Goal: Register for event/course

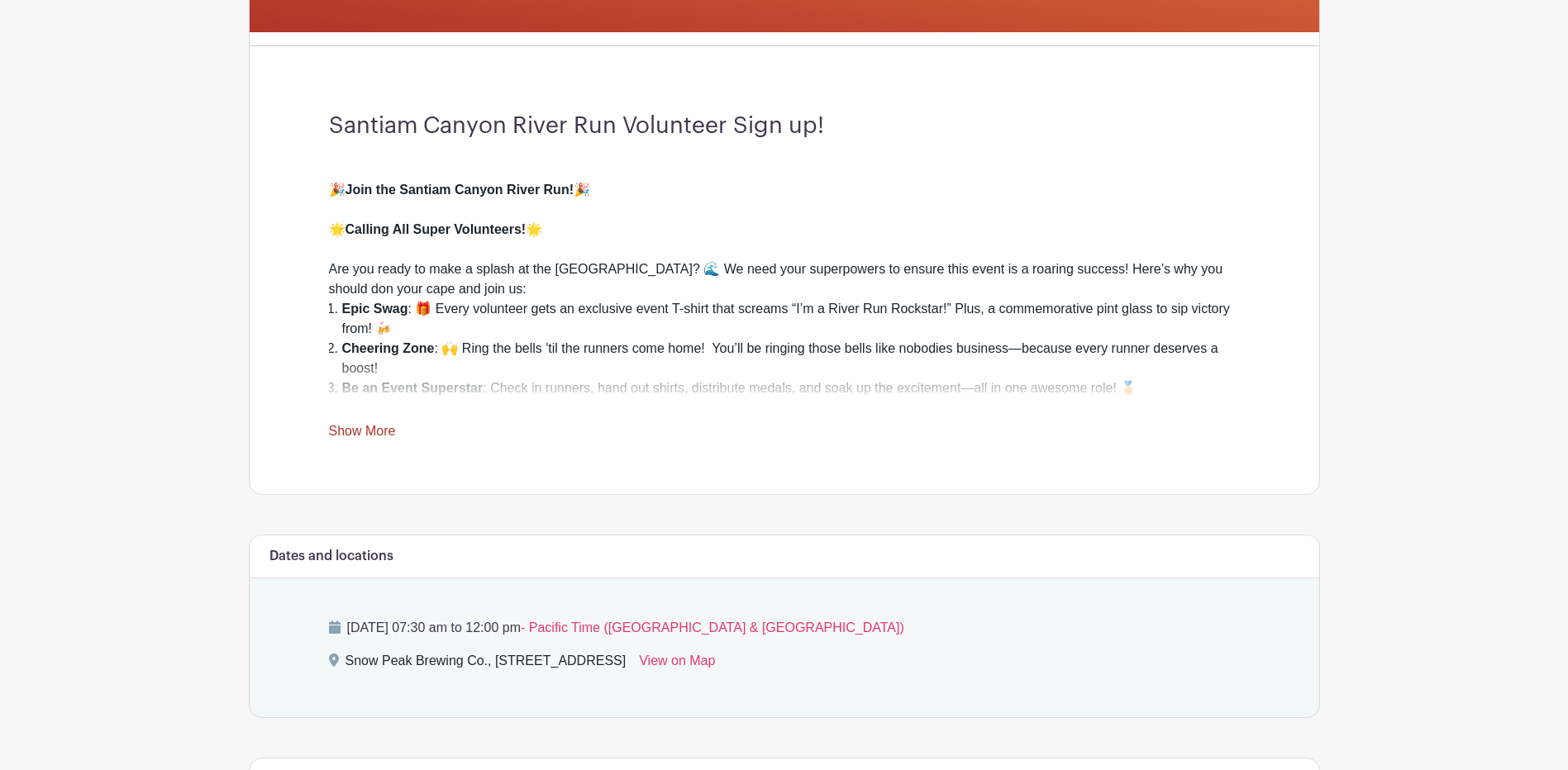
scroll to position [413, 0]
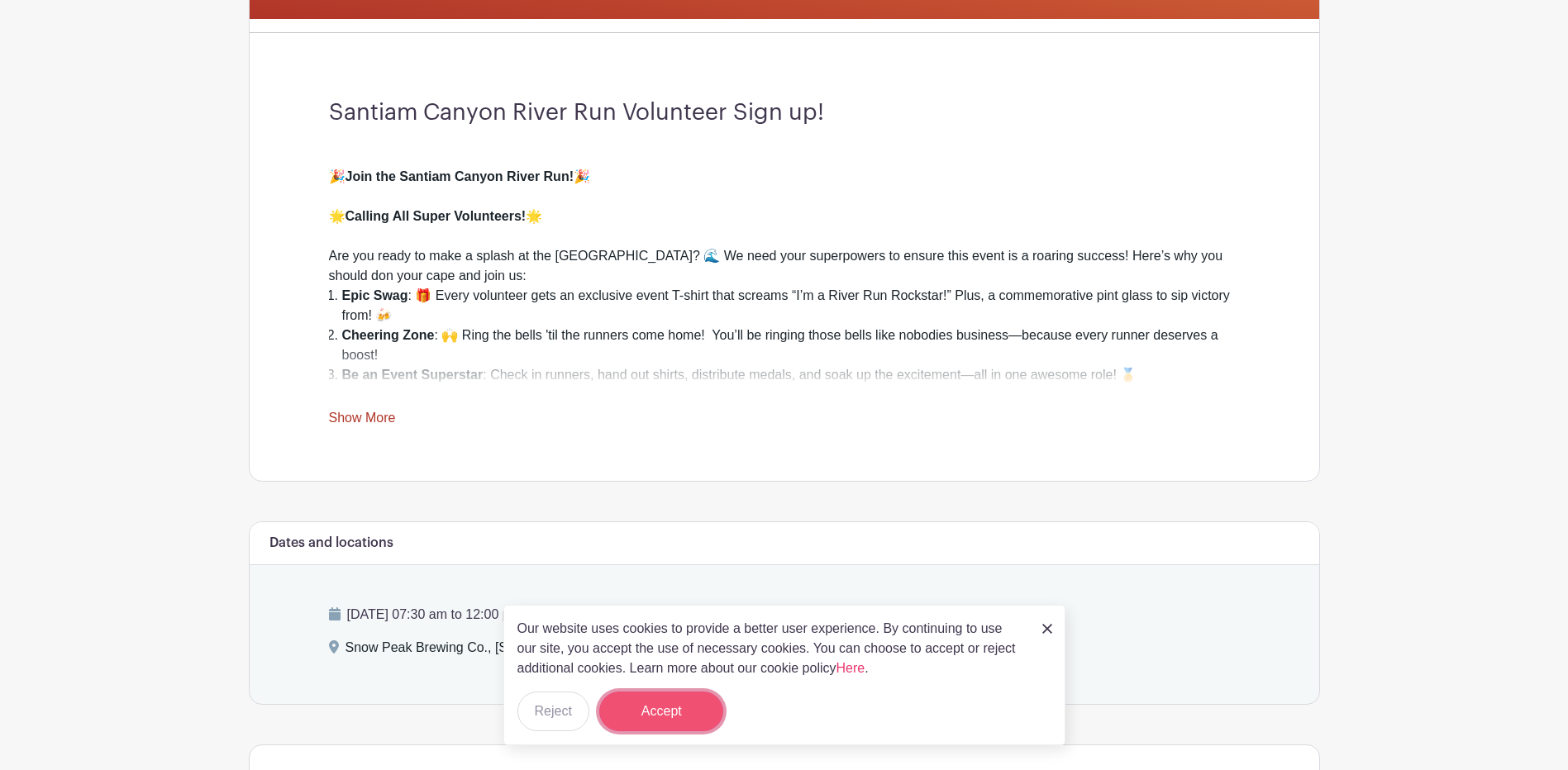
click at [659, 704] on button "Accept" at bounding box center [661, 712] width 124 height 40
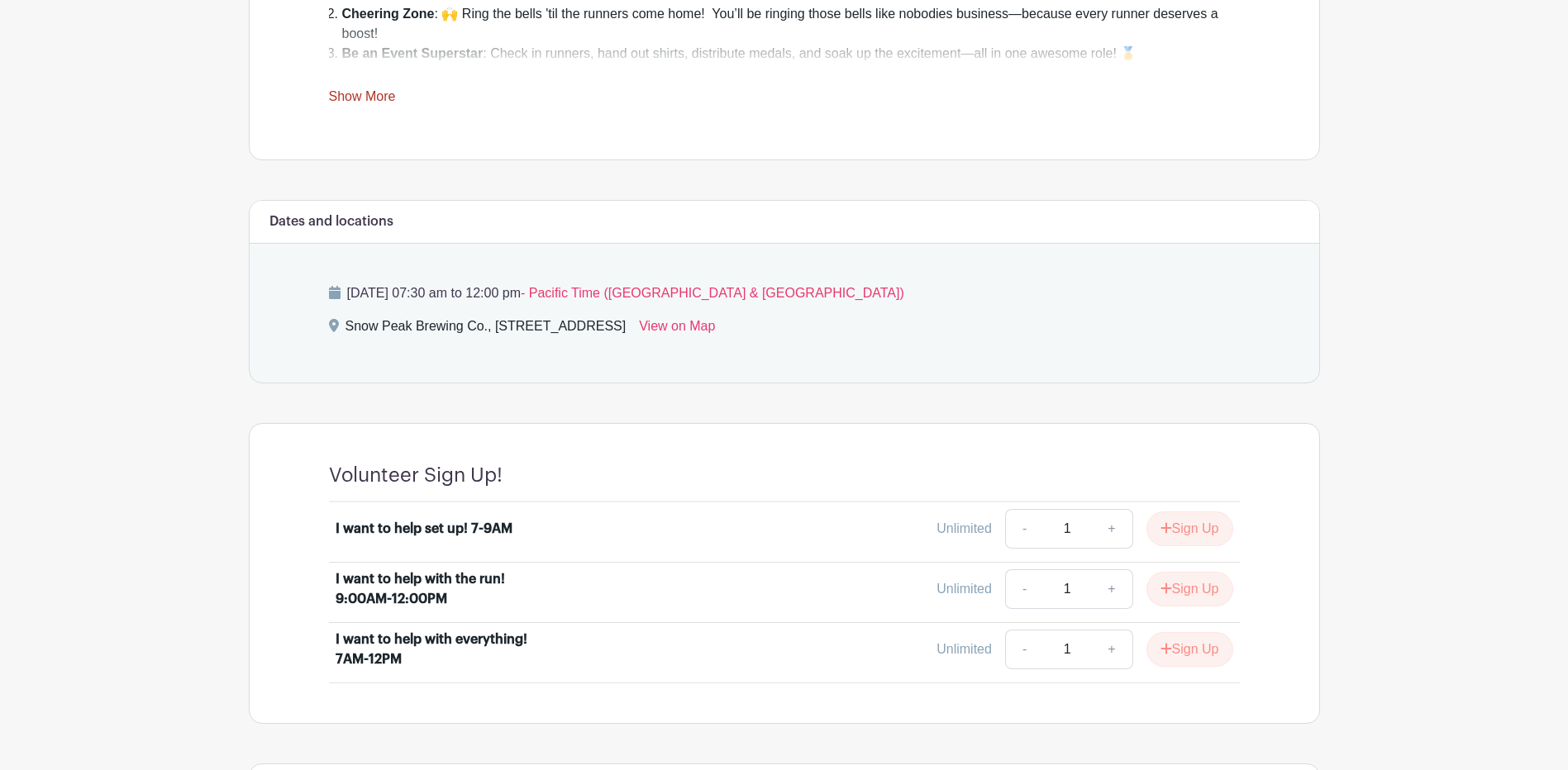
scroll to position [827, 0]
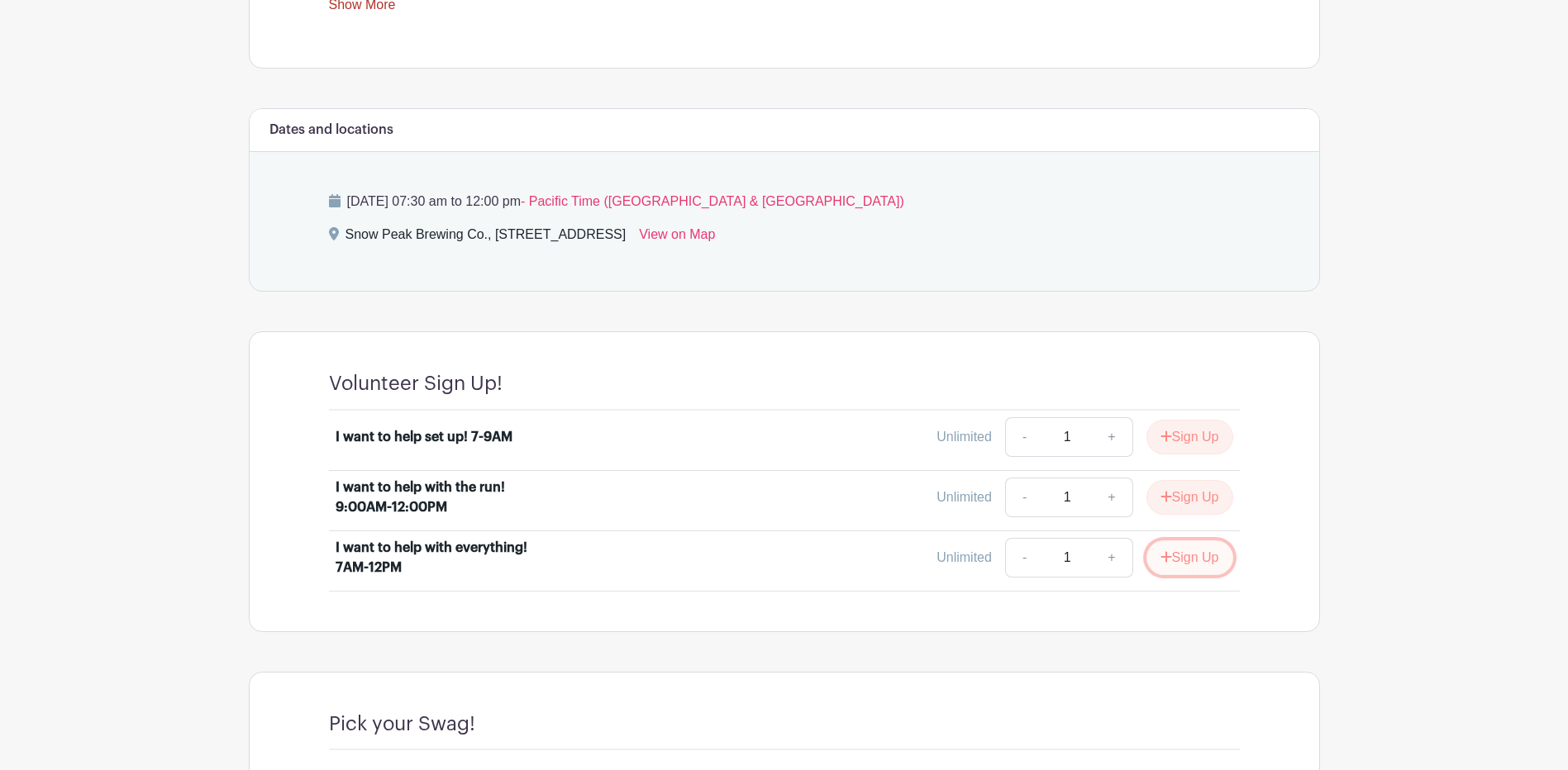
click at [1185, 564] on button "Sign Up" at bounding box center [1189, 557] width 87 height 35
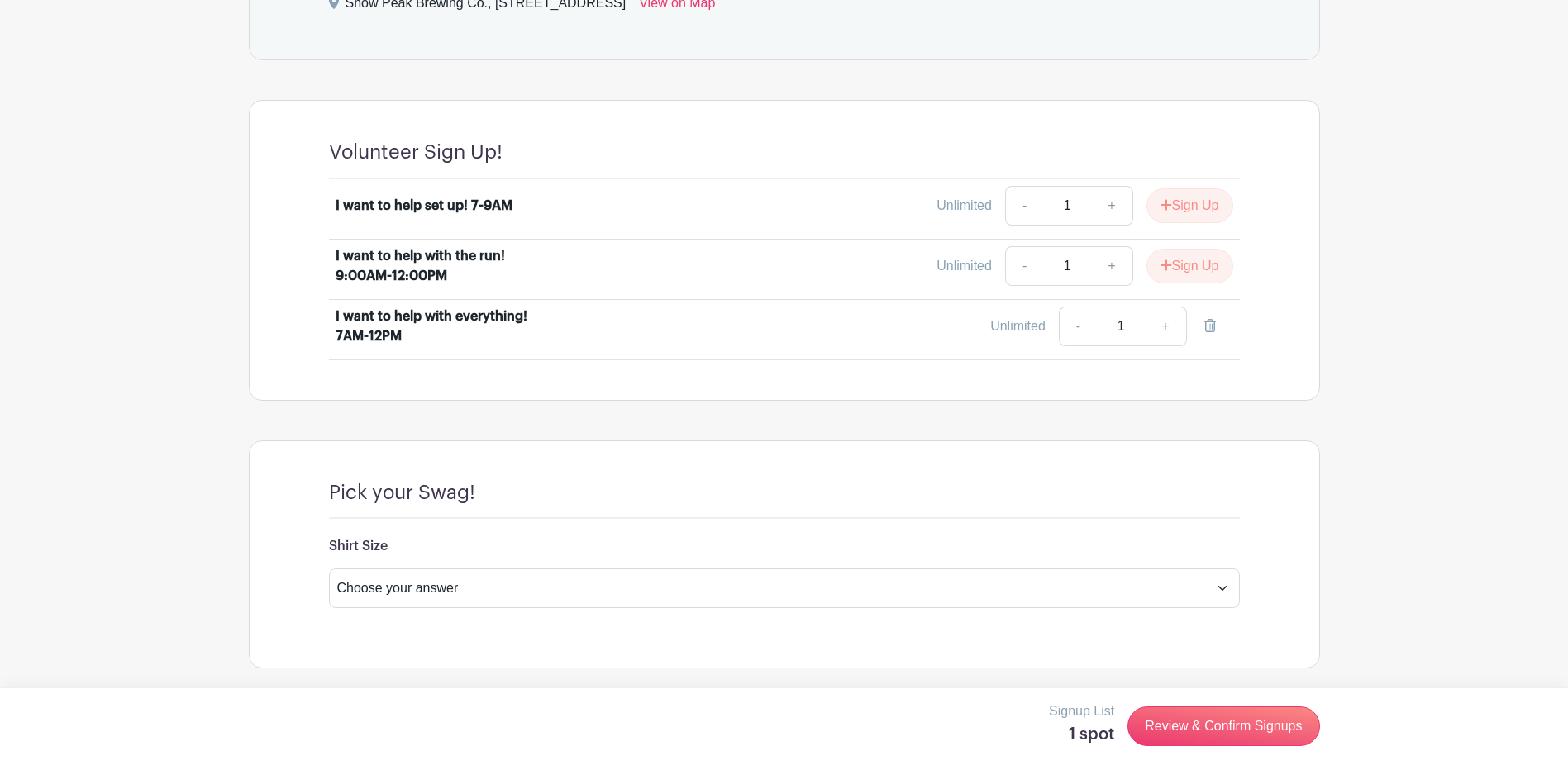
scroll to position [1060, 0]
click at [487, 601] on select "Choose your answer Small Medium Large X-Large XX- Large Another option ( please…" at bounding box center [784, 587] width 911 height 40
select select "4597"
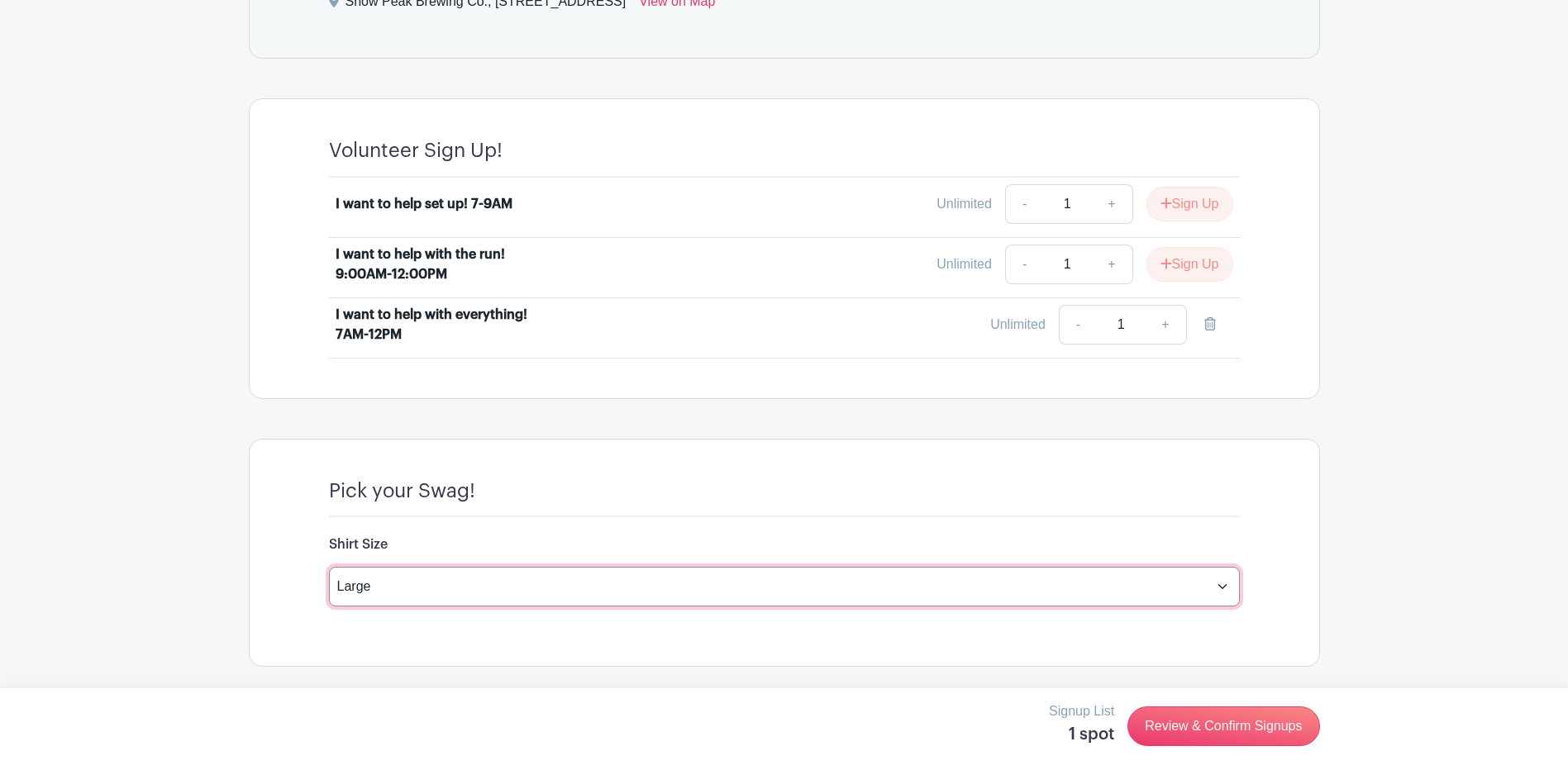
click at [329, 567] on select "Choose your answer Small Medium Large X-Large XX- Large Another option ( please…" at bounding box center [784, 587] width 911 height 40
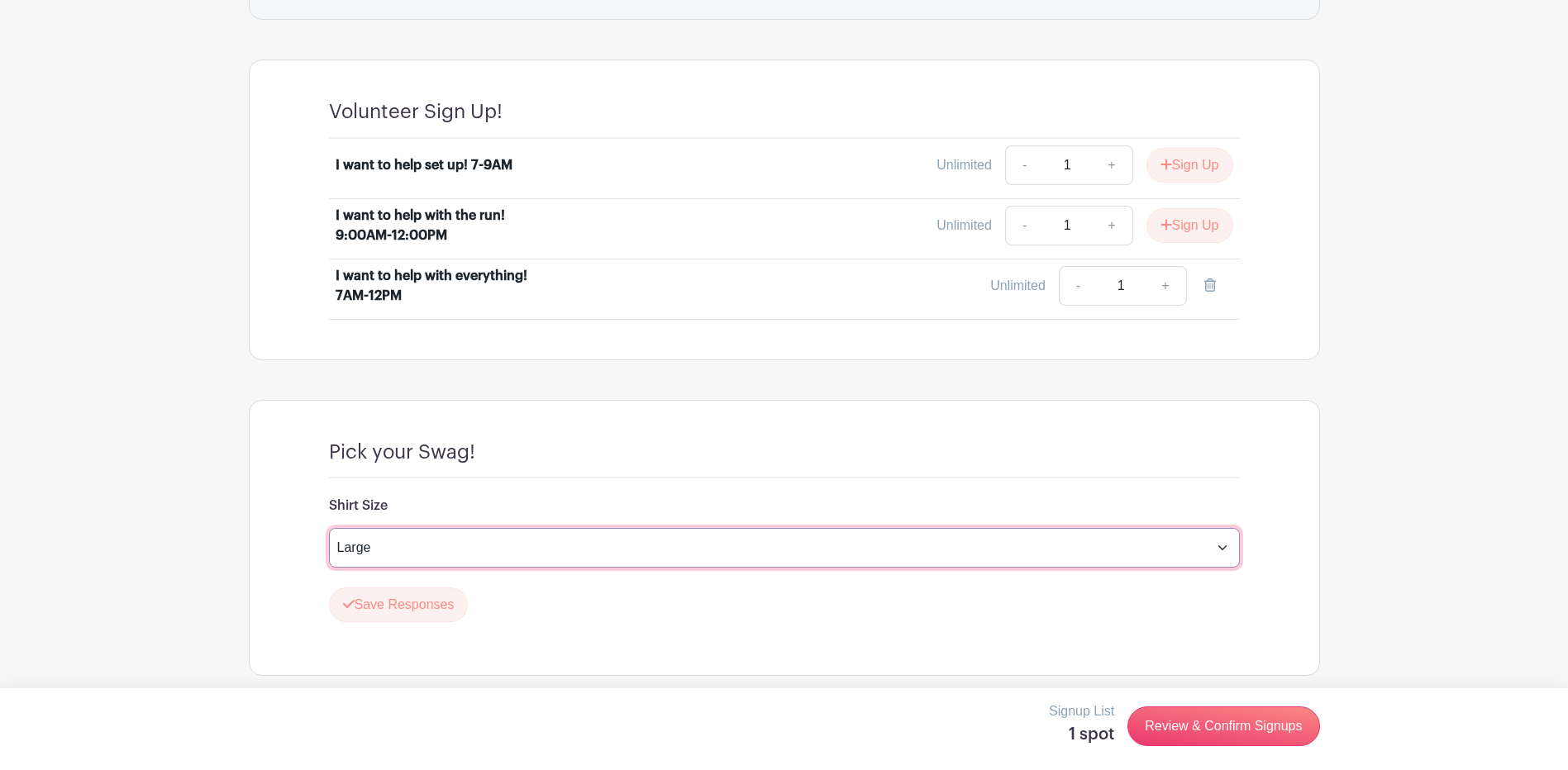
scroll to position [1108, 0]
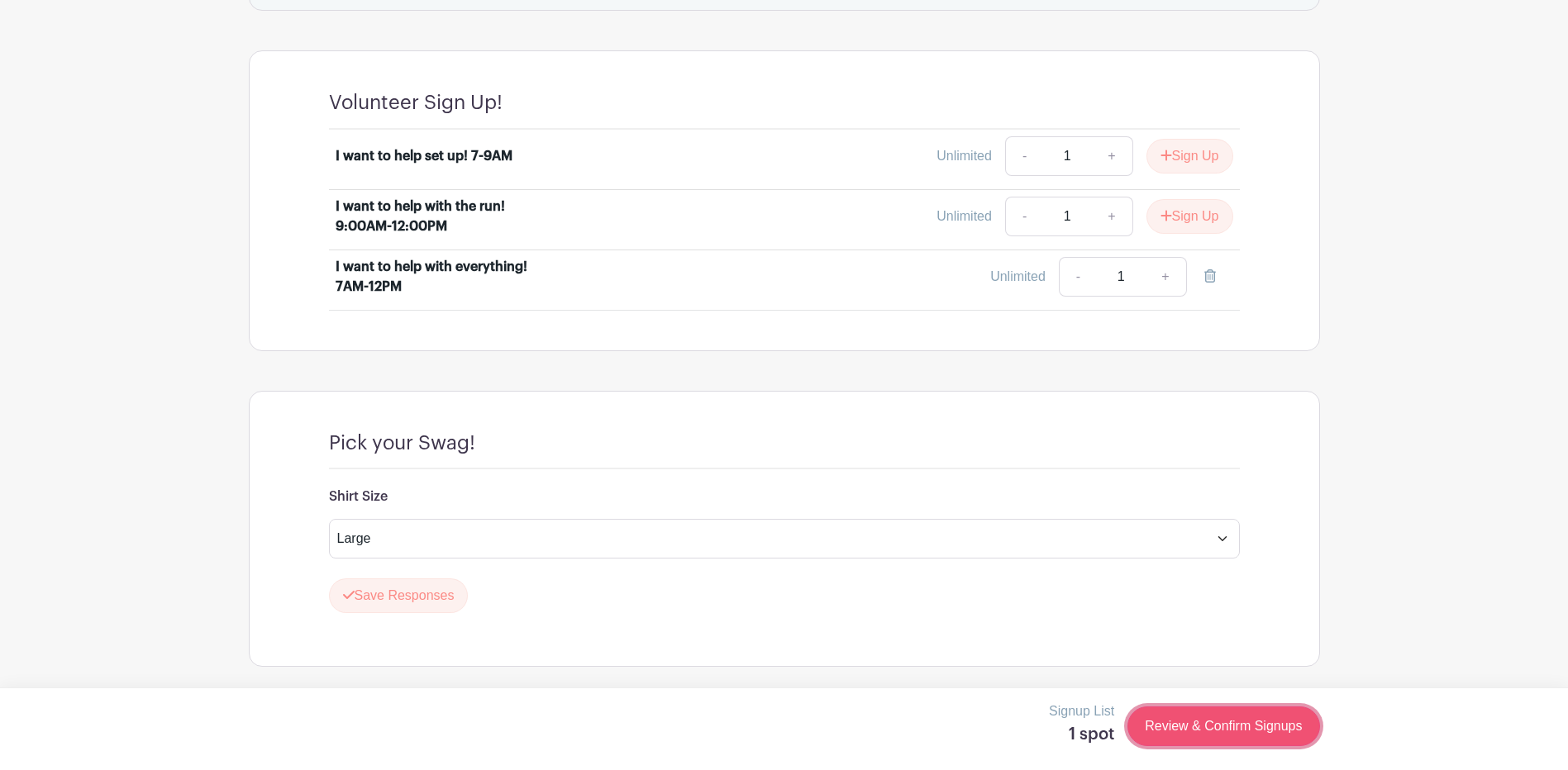
click at [1225, 731] on link "Review & Confirm Signups" at bounding box center [1223, 727] width 192 height 40
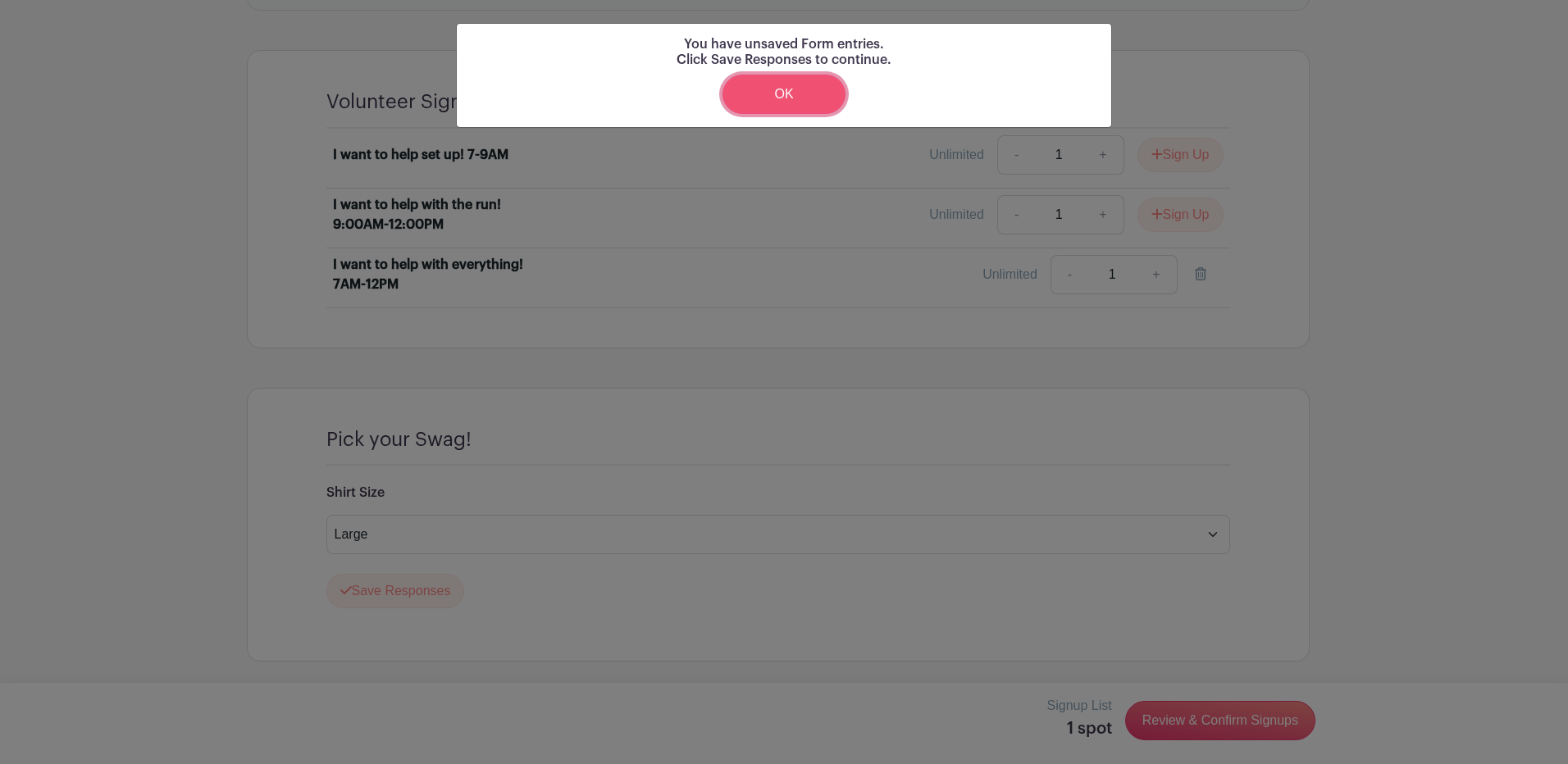
click at [799, 90] on link "OK" at bounding box center [784, 94] width 123 height 40
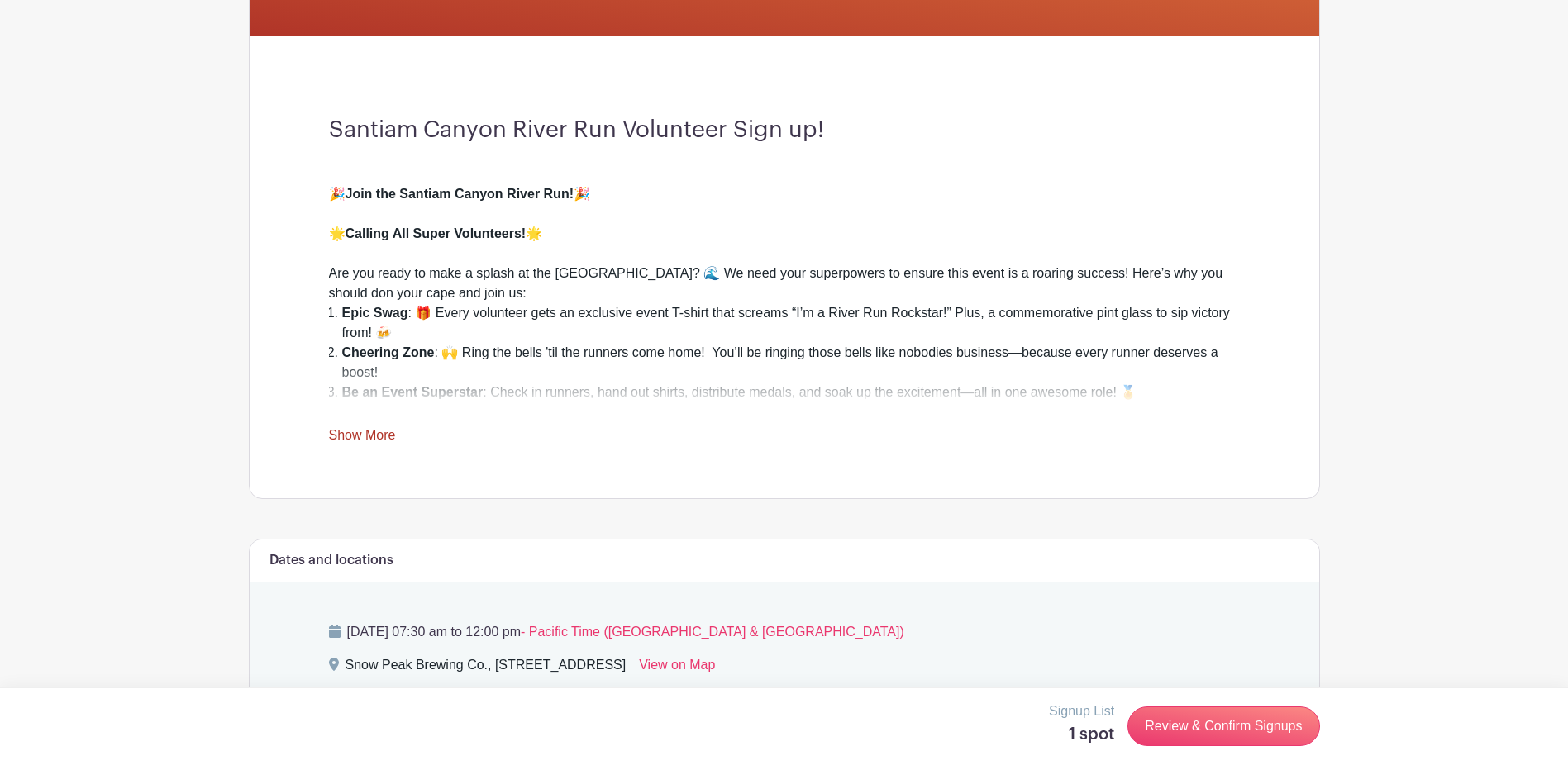
scroll to position [364, 0]
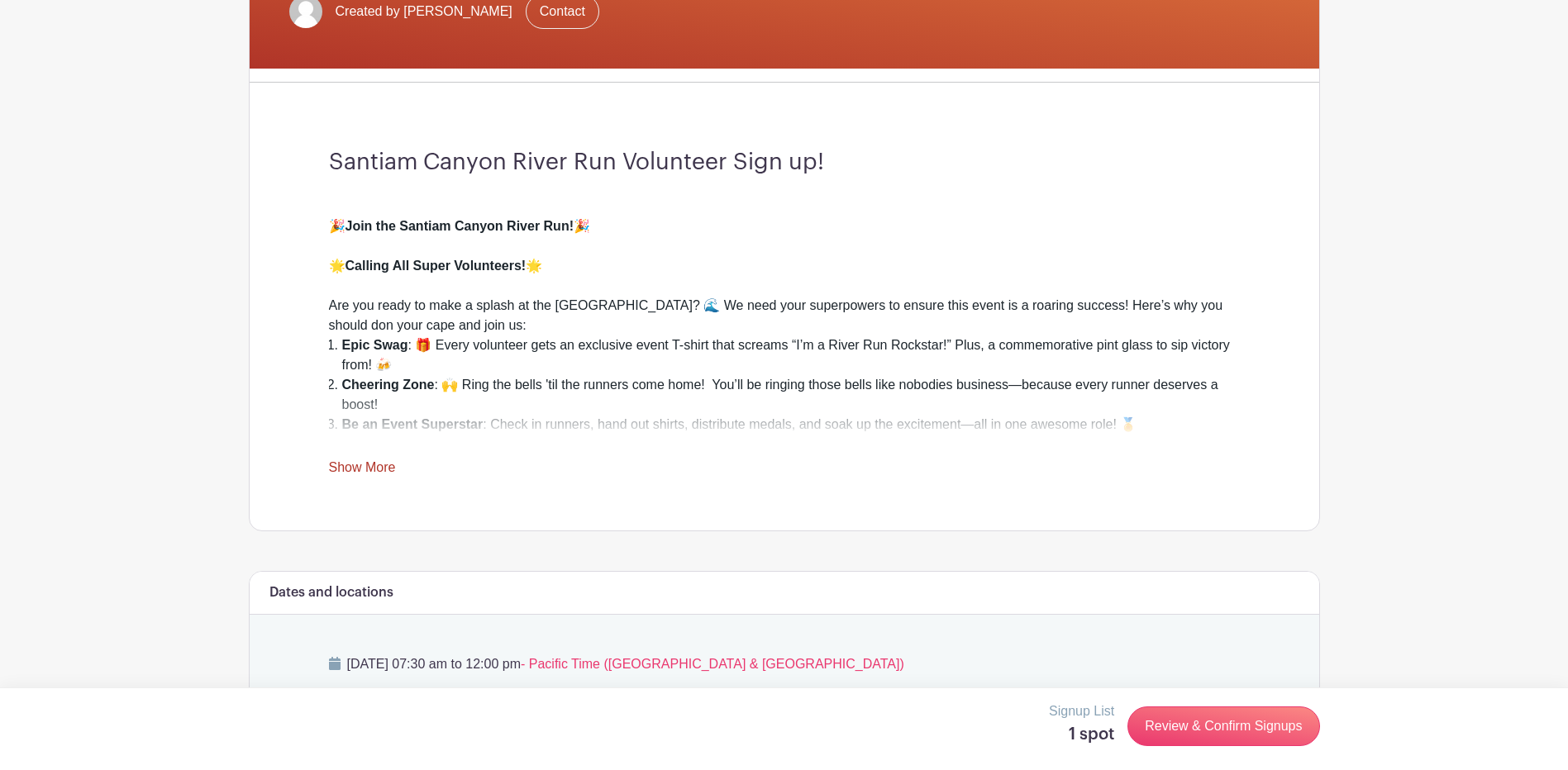
click at [369, 465] on link "Show More" at bounding box center [362, 470] width 67 height 21
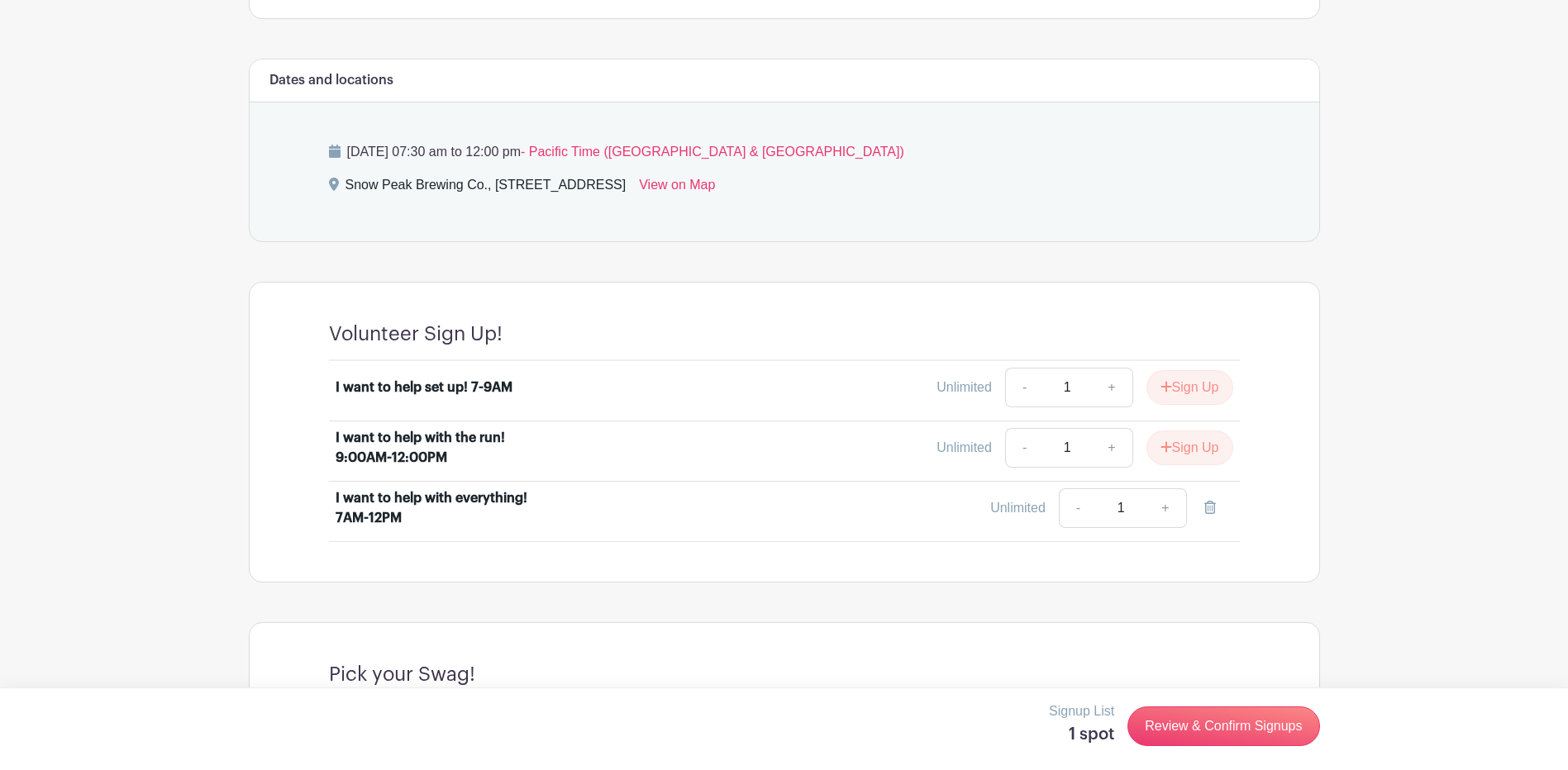
scroll to position [1256, 0]
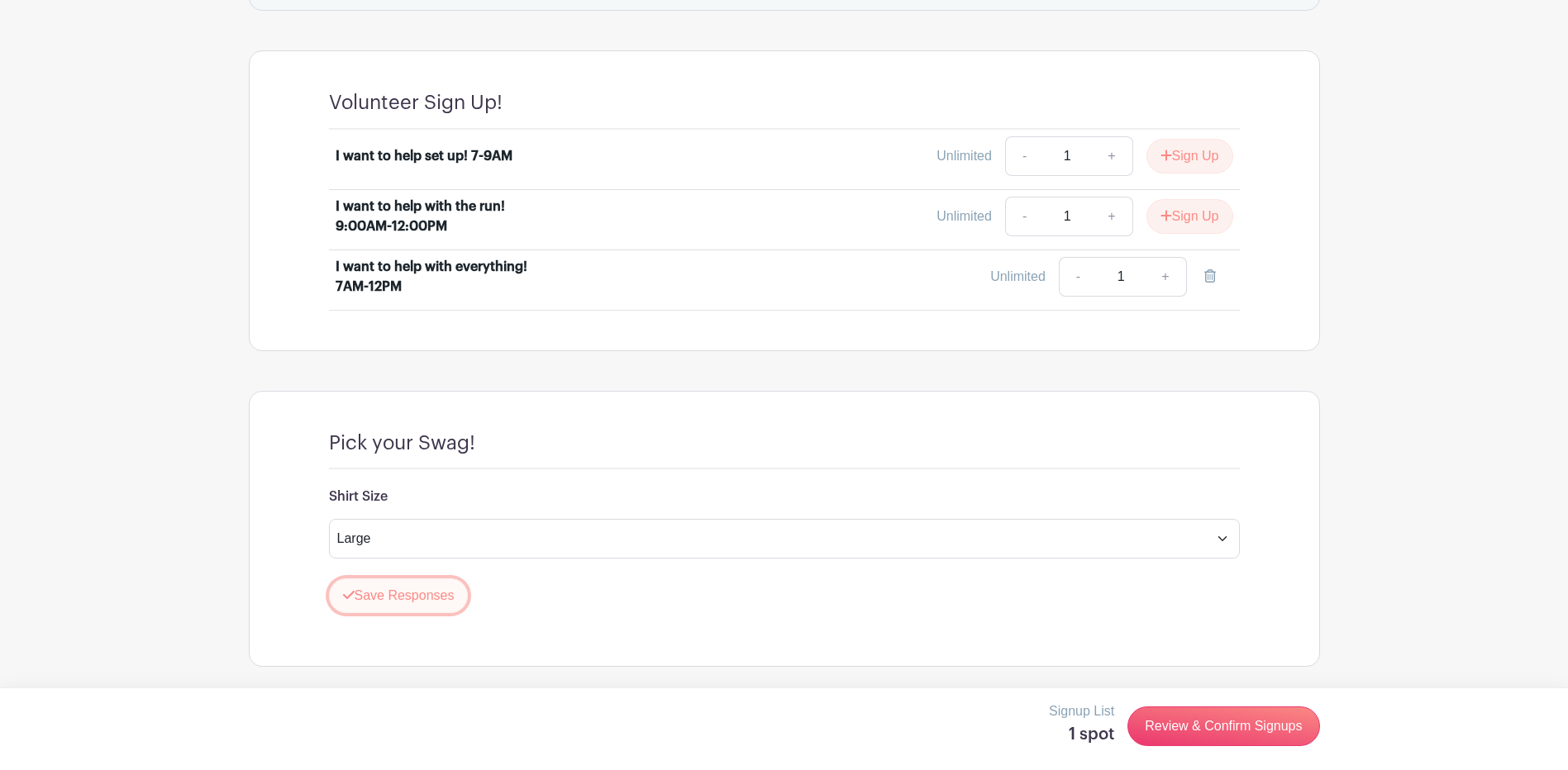
click at [364, 597] on button "Save Responses" at bounding box center [398, 595] width 140 height 35
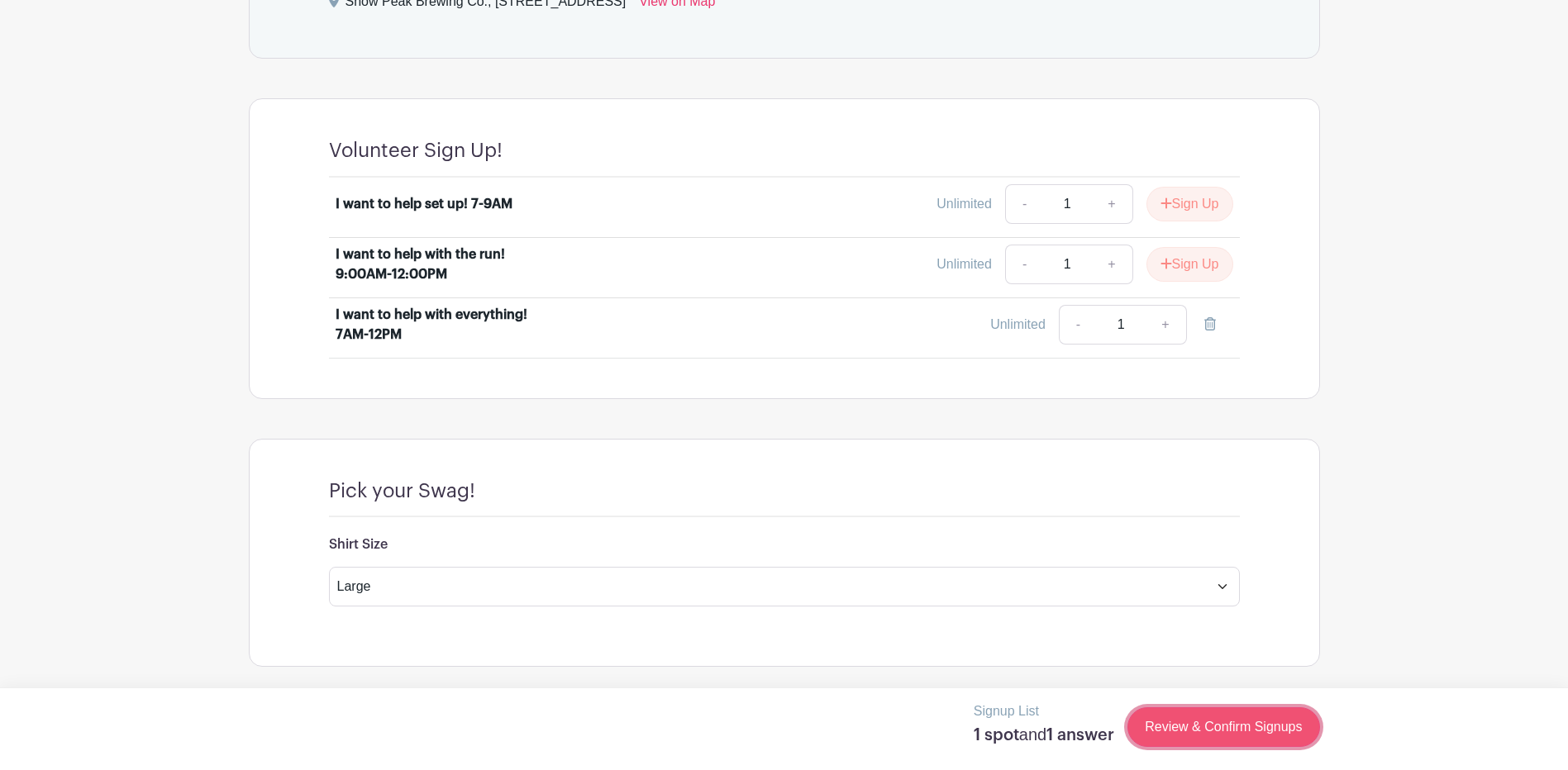
click at [1249, 732] on link "Review & Confirm Signups" at bounding box center [1223, 728] width 192 height 40
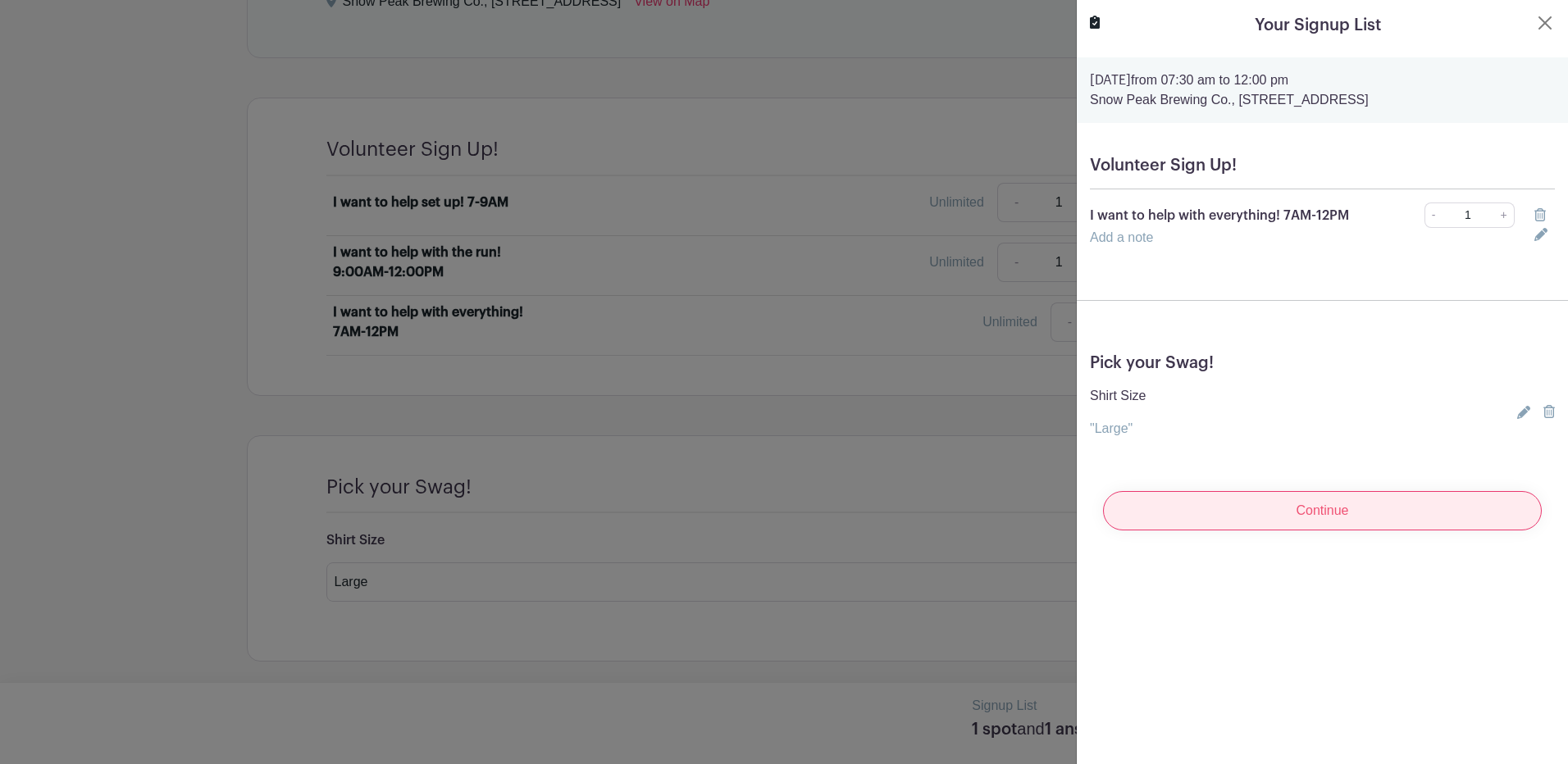
click at [1337, 531] on input "Continue" at bounding box center [1321, 511] width 439 height 40
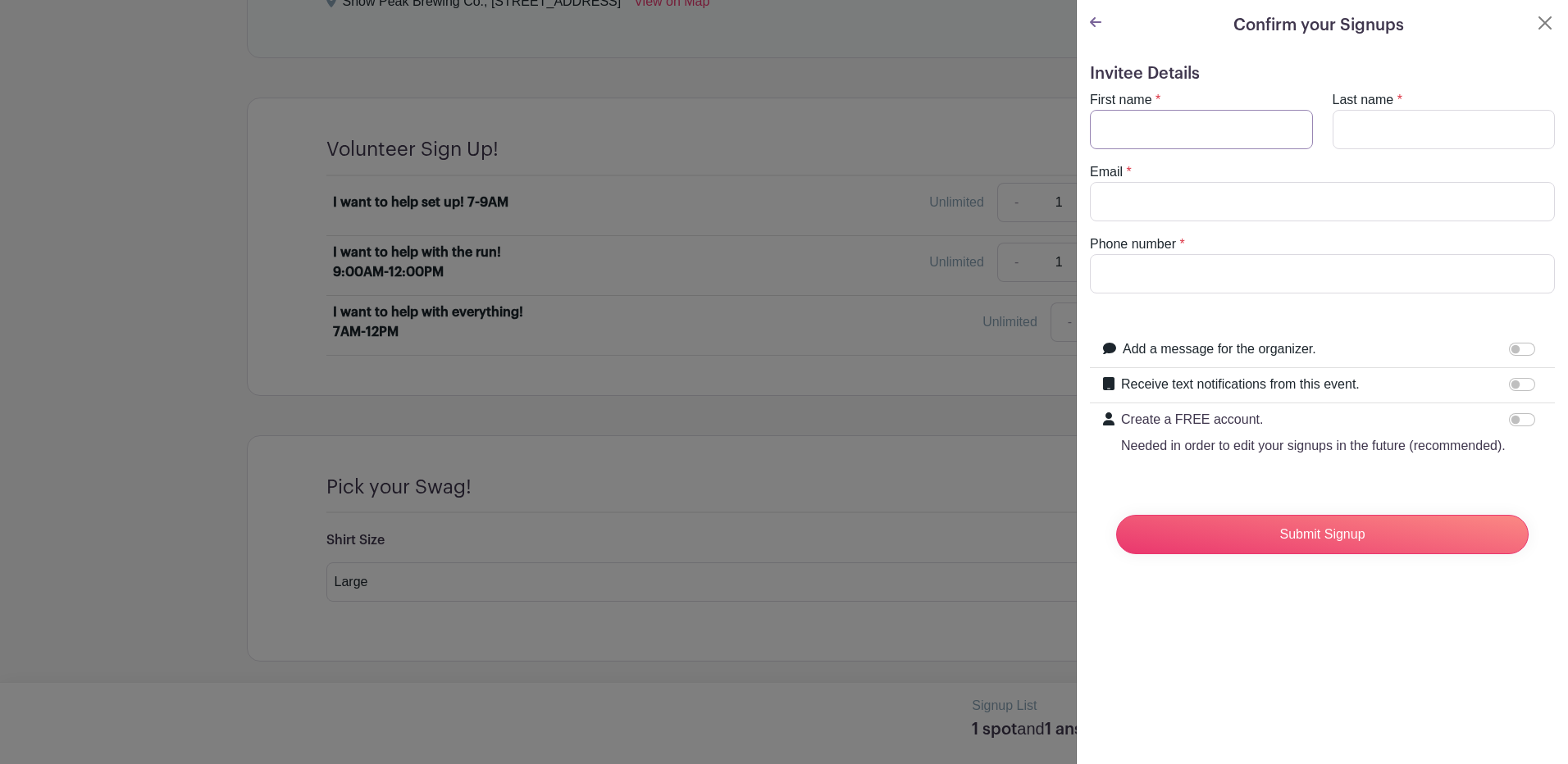
click at [1153, 136] on input "First name" at bounding box center [1201, 130] width 223 height 40
type input "[PERSON_NAME]"
type input "[EMAIL_ADDRESS][DOMAIN_NAME]"
type input "5415275613"
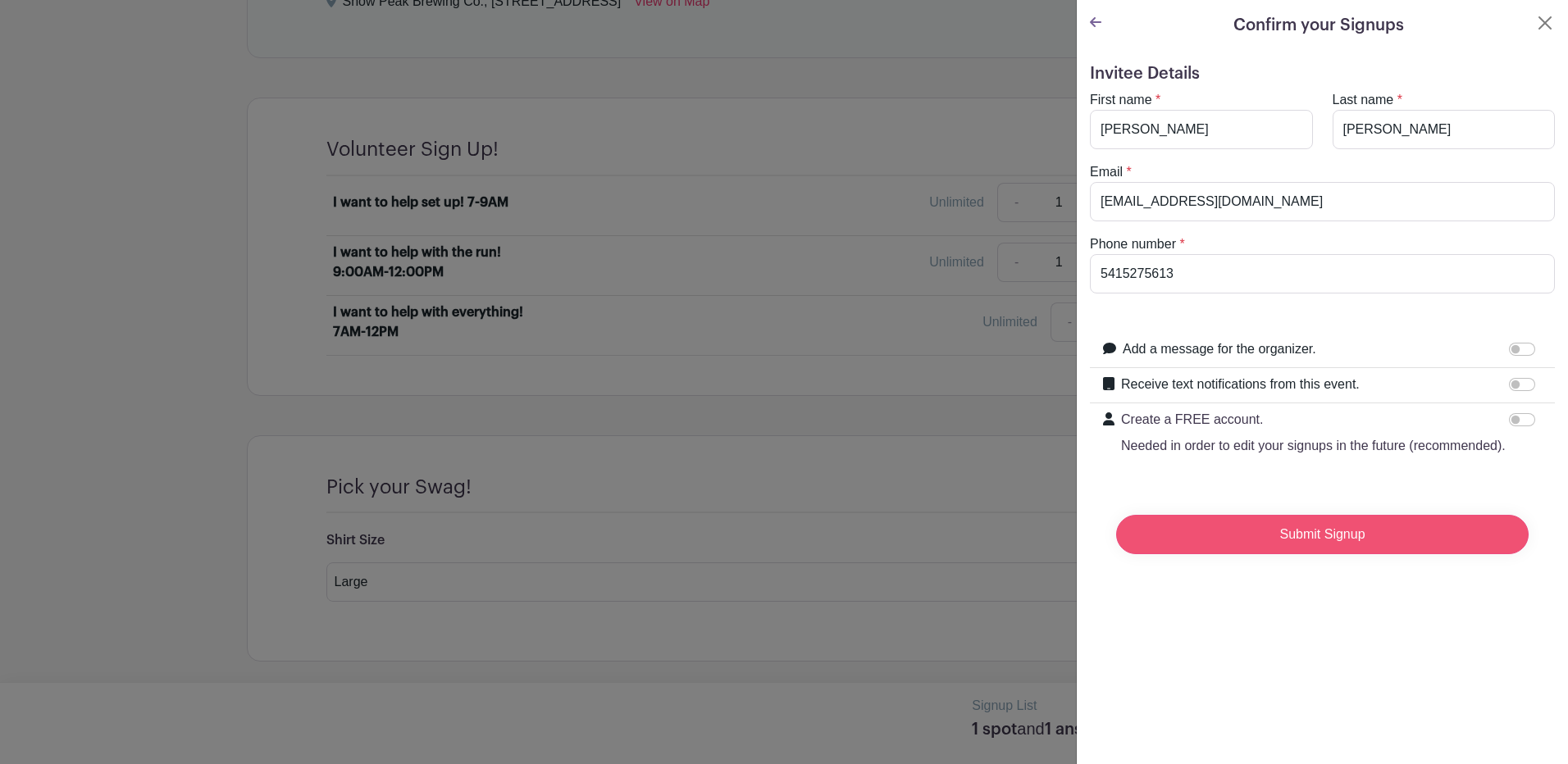
click at [1311, 555] on input "Submit Signup" at bounding box center [1322, 535] width 412 height 40
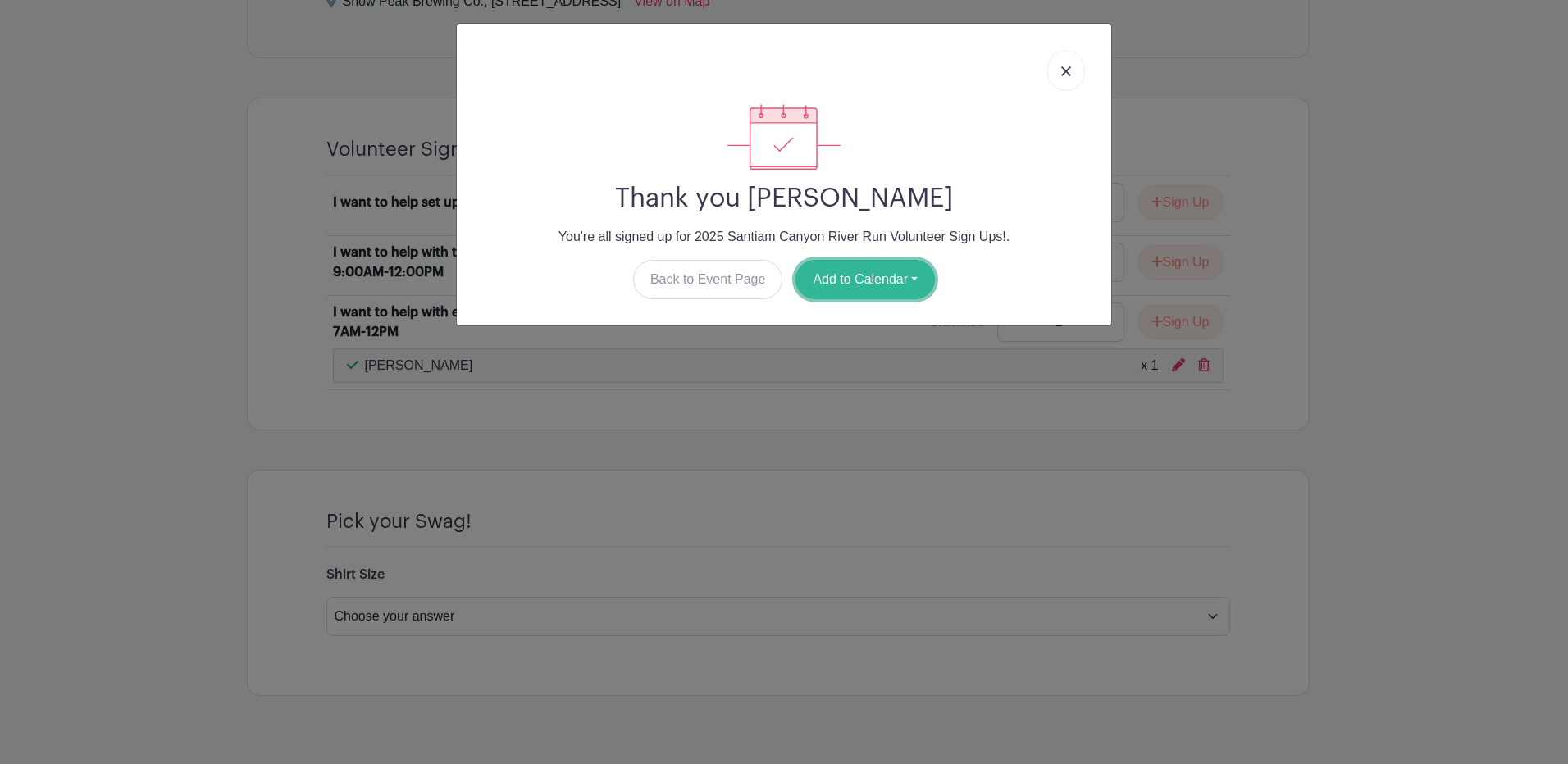
click at [833, 276] on button "Add to Calendar" at bounding box center [865, 279] width 140 height 40
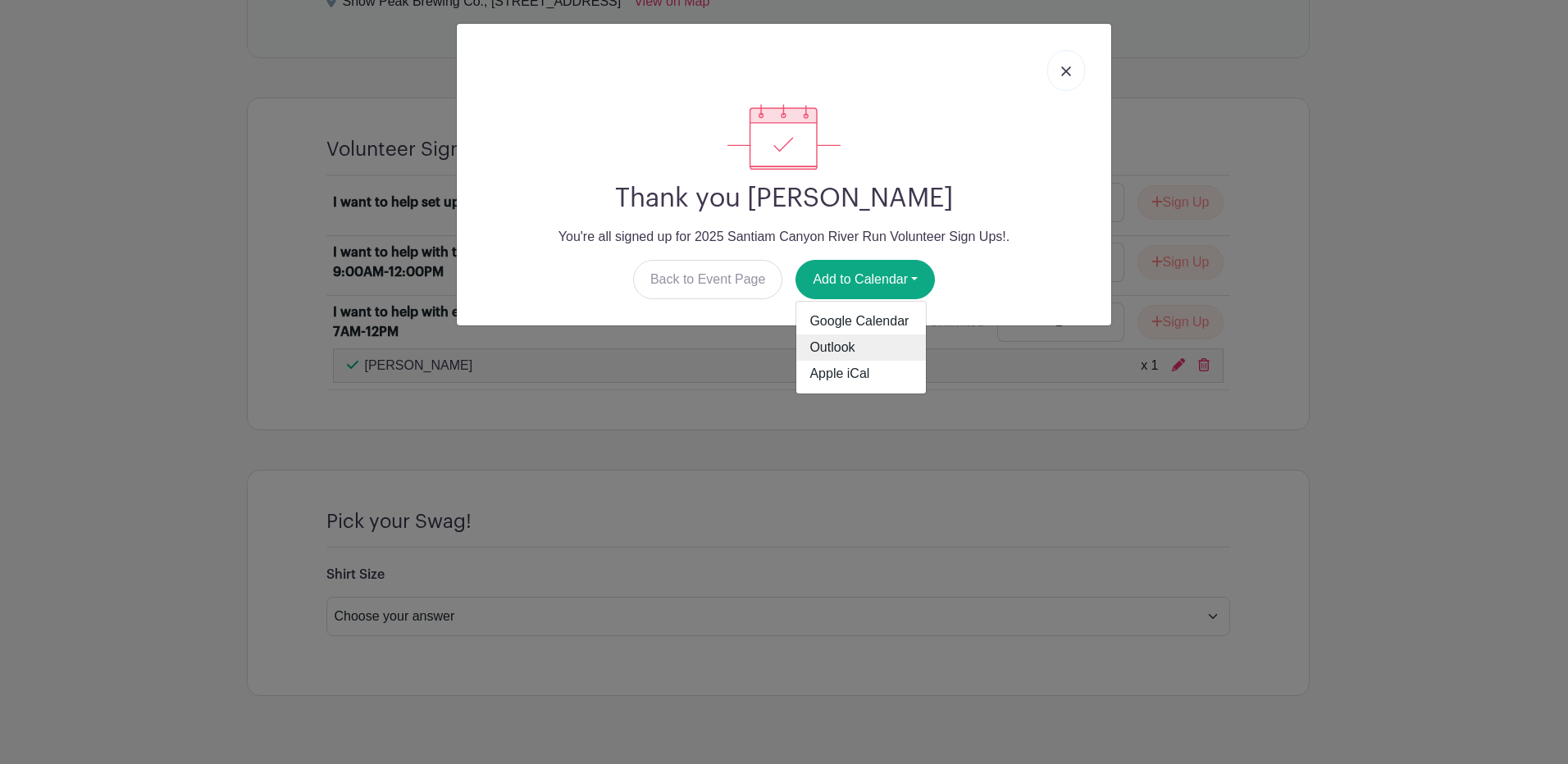
click at [853, 345] on link "Outlook" at bounding box center [861, 348] width 130 height 26
click at [1070, 68] on img at bounding box center [1066, 71] width 10 height 10
